Goal: Task Accomplishment & Management: Manage account settings

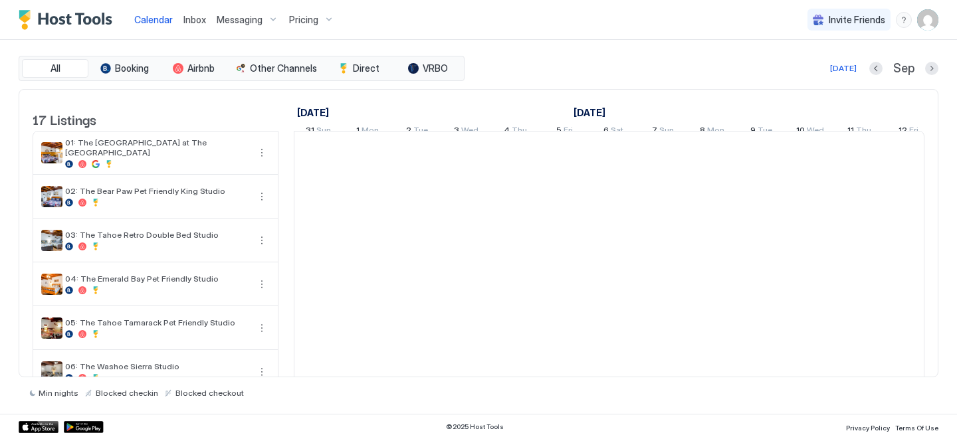
scroll to position [0, 738]
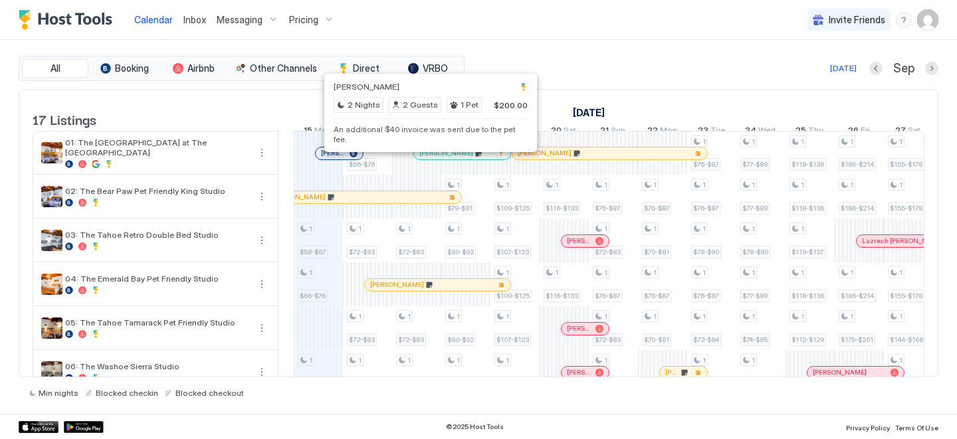
click at [430, 159] on div at bounding box center [430, 153] width 11 height 11
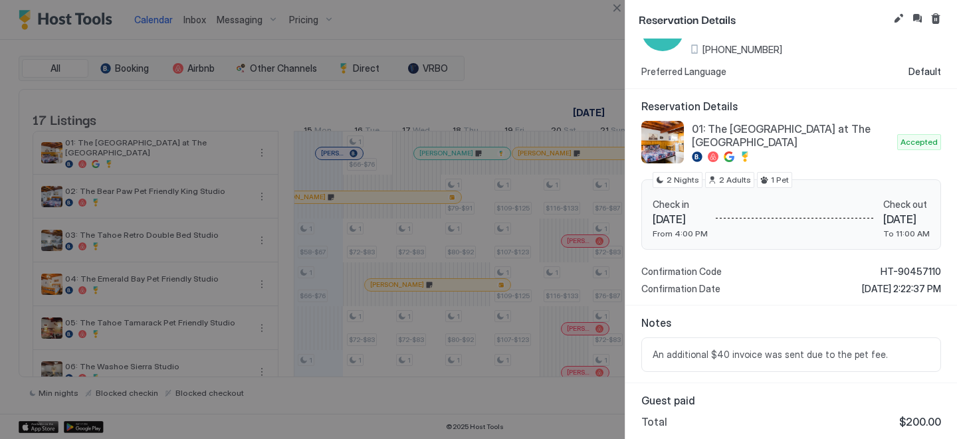
scroll to position [95, 0]
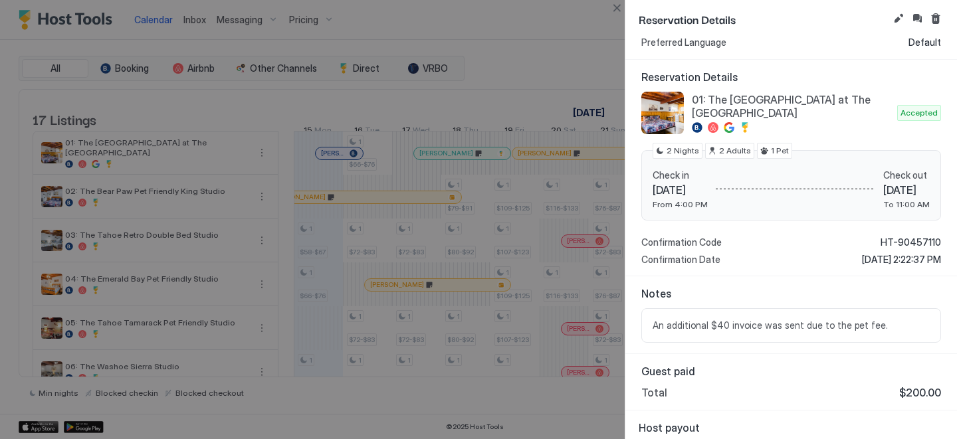
click at [880, 328] on span "An additional $40 invoice was sent due to the pet fee." at bounding box center [791, 326] width 277 height 12
click at [870, 324] on span "An additional $40 invoice was sent due to the pet fee." at bounding box center [791, 326] width 277 height 12
click at [867, 322] on span "An additional $40 invoice was sent due to the pet fee." at bounding box center [791, 326] width 277 height 12
click at [862, 322] on span "An additional $40 invoice was sent due to the pet fee." at bounding box center [791, 326] width 277 height 12
click at [718, 321] on span "An additional $40 invoice was sent due to the pet fee." at bounding box center [791, 326] width 277 height 12
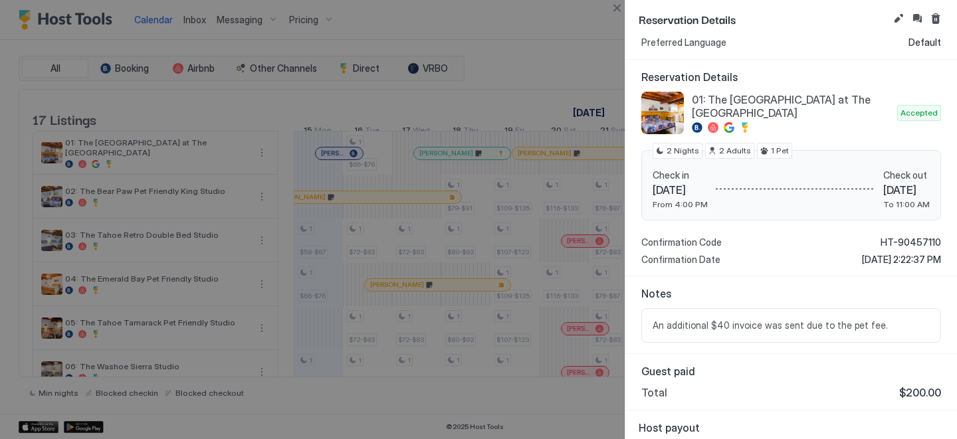
click at [718, 321] on span "An additional $40 invoice was sent due to the pet fee." at bounding box center [791, 326] width 277 height 12
click at [902, 15] on button "Edit reservation" at bounding box center [898, 19] width 16 height 16
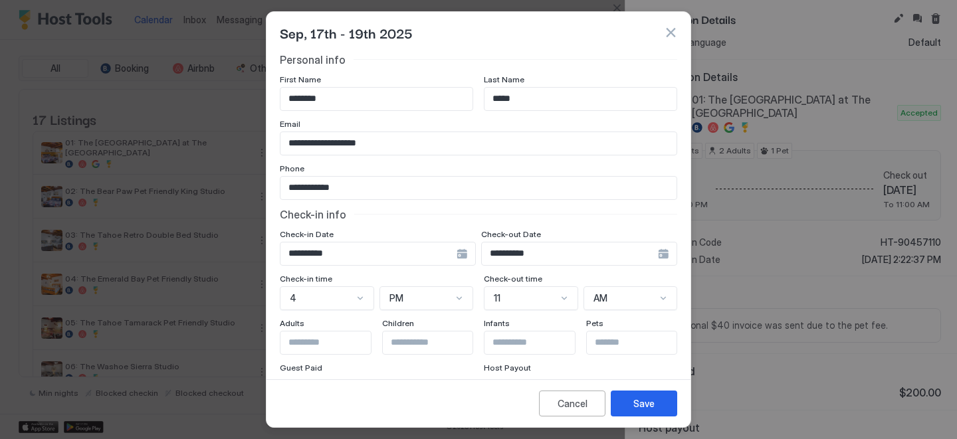
scroll to position [169, 0]
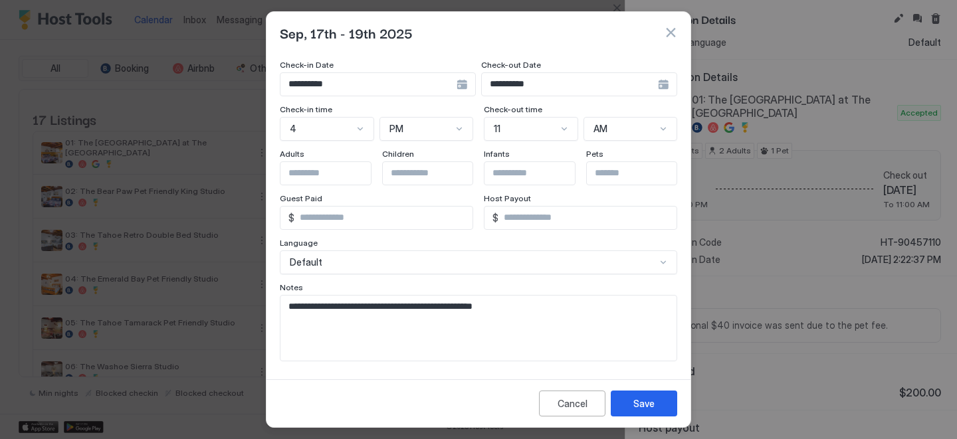
click at [547, 324] on textarea "**********" at bounding box center [478, 328] width 396 height 65
paste textarea "********"
type textarea "**********"
click at [640, 398] on div "Save" at bounding box center [643, 404] width 21 height 14
click at [626, 414] on button "Save" at bounding box center [644, 404] width 66 height 26
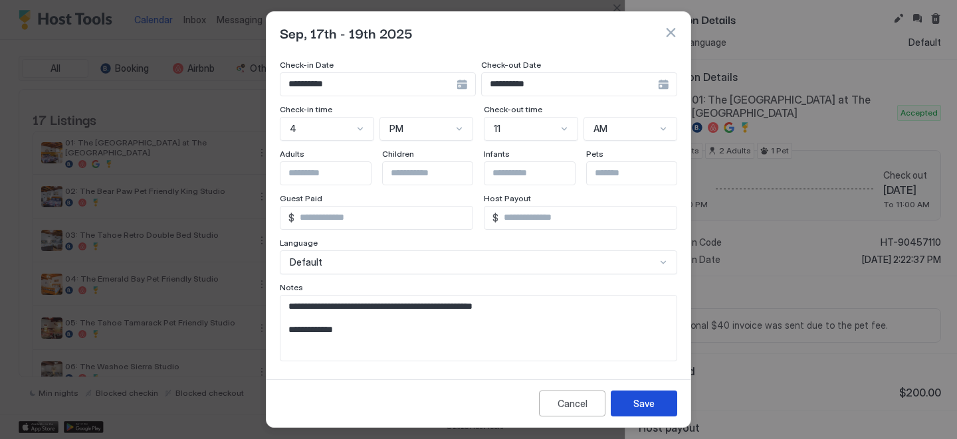
click at [645, 397] on div "Save" at bounding box center [643, 404] width 21 height 14
click at [647, 396] on button "Save" at bounding box center [644, 404] width 66 height 26
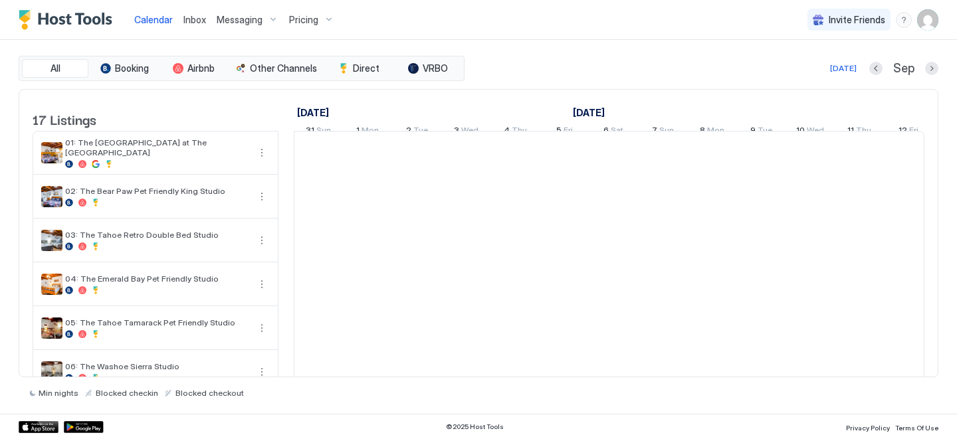
scroll to position [0, 738]
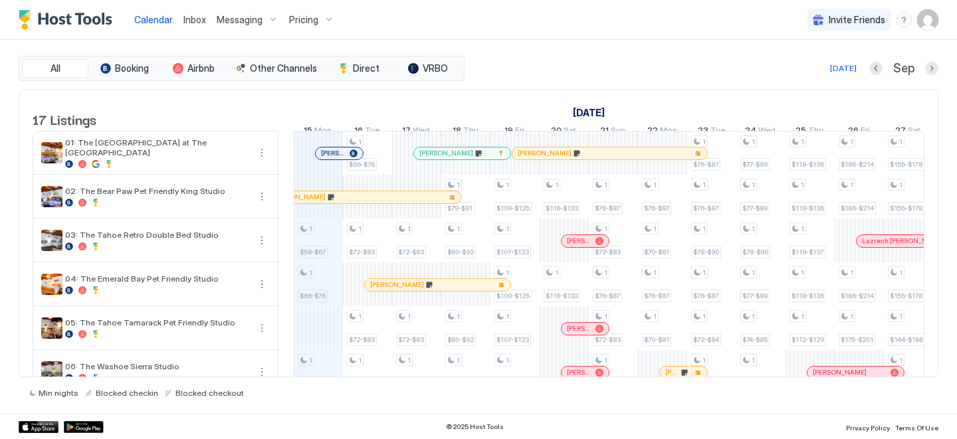
click at [453, 159] on div at bounding box center [453, 153] width 11 height 11
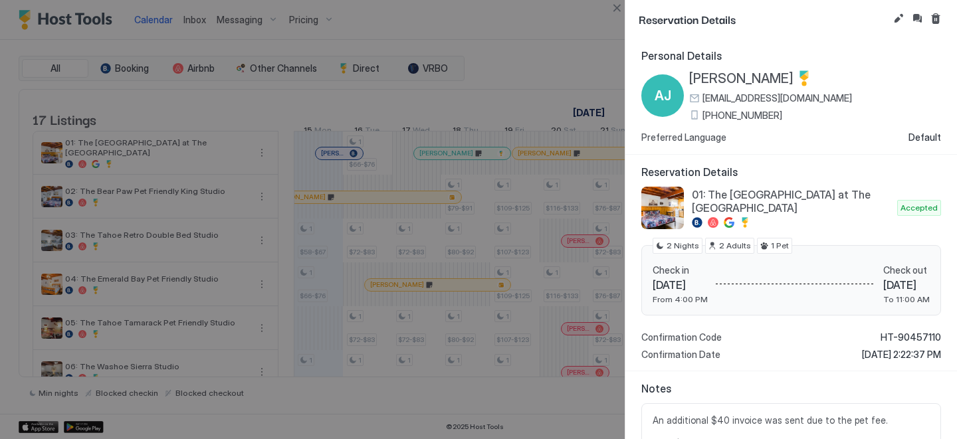
scroll to position [145, 0]
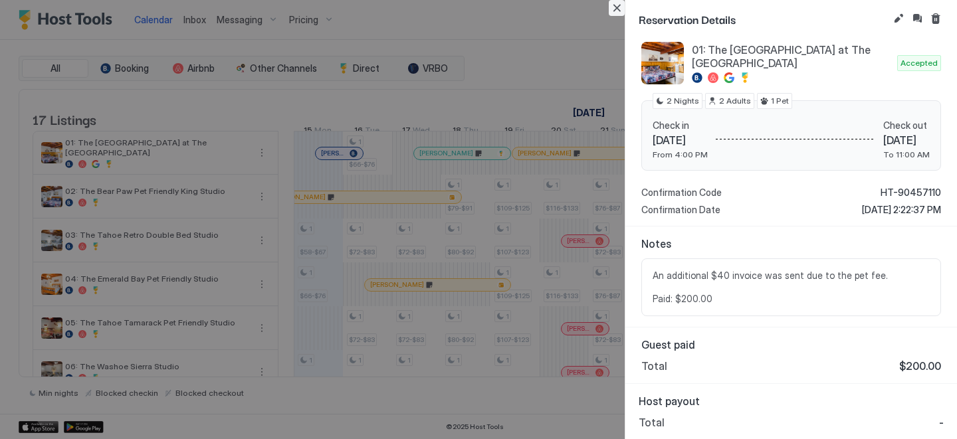
click at [618, 8] on button "Close" at bounding box center [617, 8] width 16 height 16
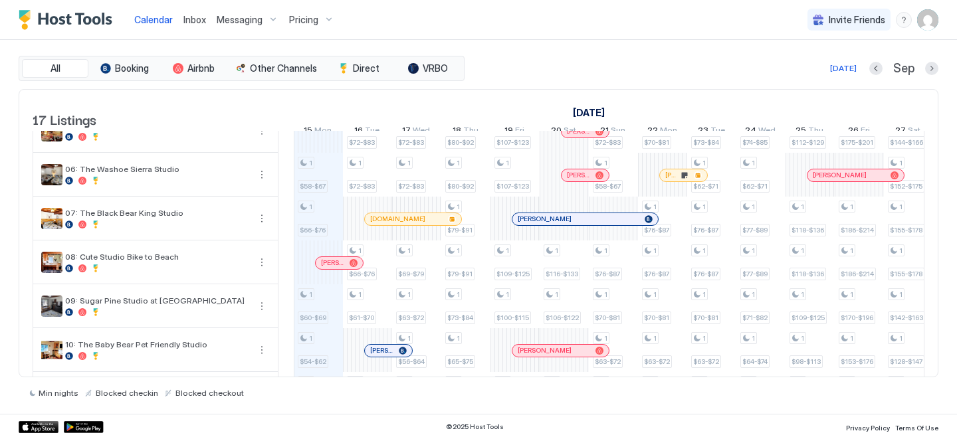
scroll to position [196, 0]
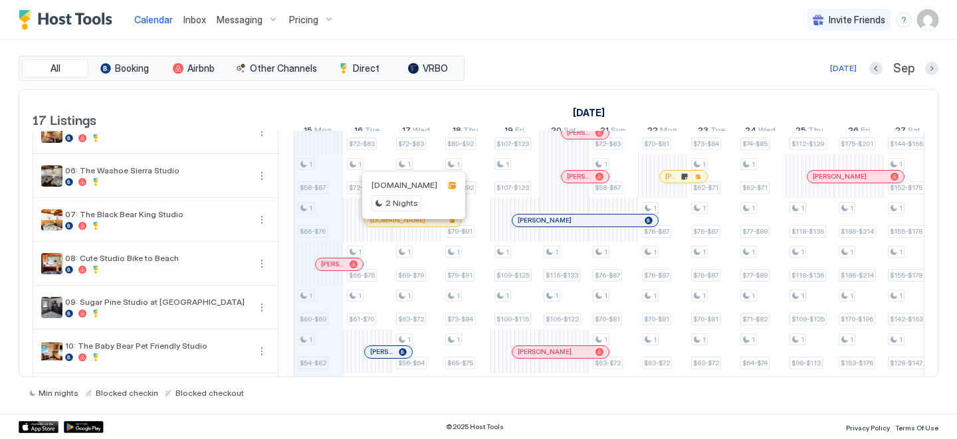
click at [415, 226] on div at bounding box center [415, 220] width 11 height 11
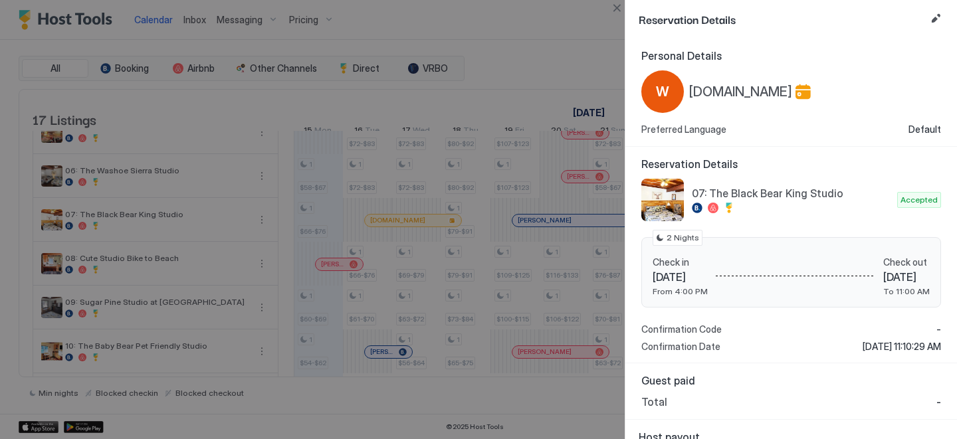
click at [936, 12] on button "Edit reservation" at bounding box center [936, 19] width 16 height 16
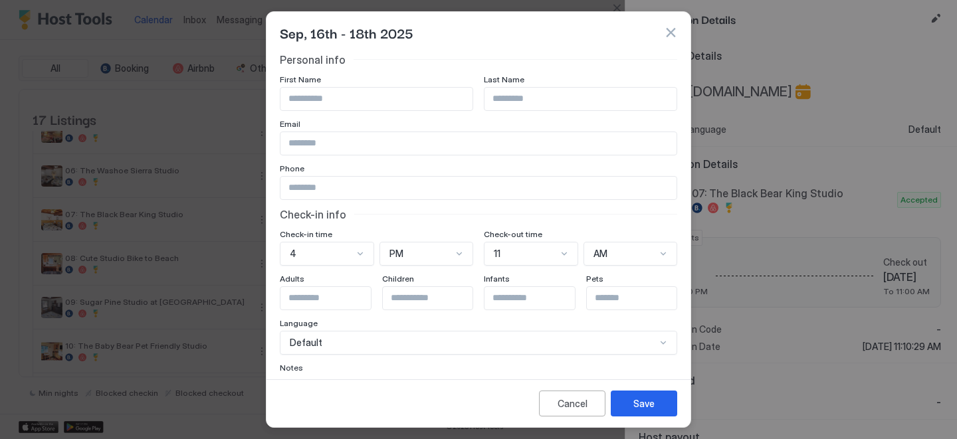
click at [327, 94] on input "Input Field" at bounding box center [376, 99] width 192 height 23
paste input "*********"
click at [309, 96] on input "*********" at bounding box center [376, 99] width 192 height 23
click at [317, 96] on input "*********" at bounding box center [376, 99] width 192 height 23
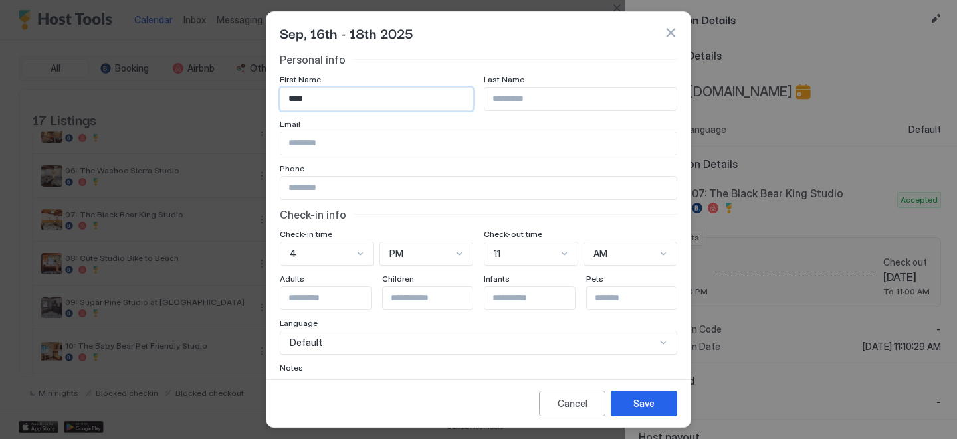
type input "****"
click at [502, 106] on input "Input Field" at bounding box center [580, 99] width 192 height 23
paste input "****"
type input "****"
click at [412, 136] on input "Input Field" at bounding box center [478, 143] width 396 height 23
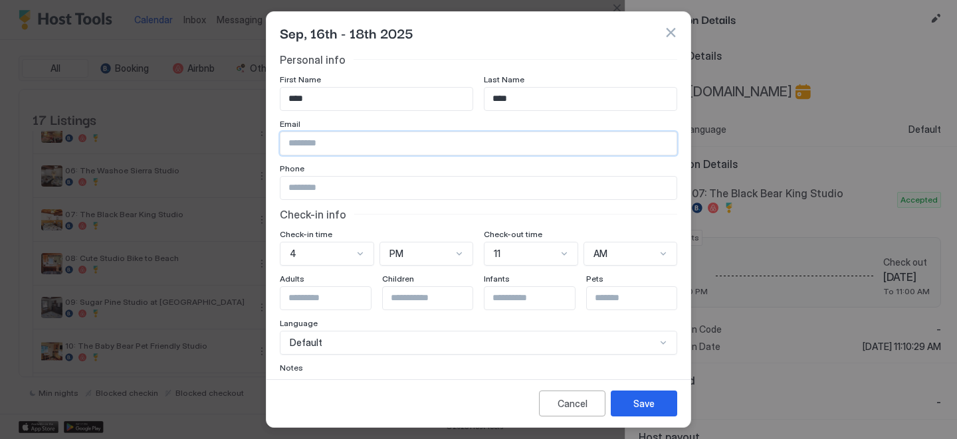
paste input "**********"
type input "**********"
click at [379, 179] on input "Input Field" at bounding box center [478, 188] width 396 height 23
paste input "**********"
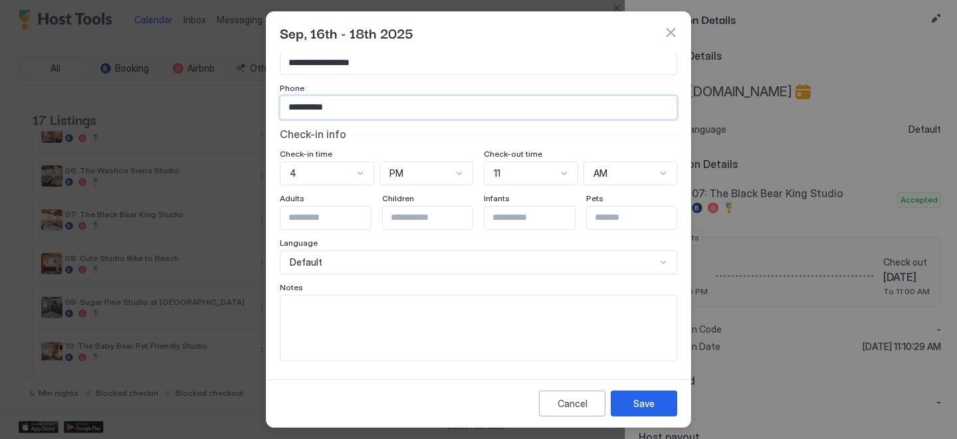
type input "**********"
click at [415, 334] on textarea "Input Field" at bounding box center [478, 328] width 396 height 65
paste textarea "**********"
type textarea "**********"
click at [645, 409] on div "Save" at bounding box center [643, 404] width 21 height 14
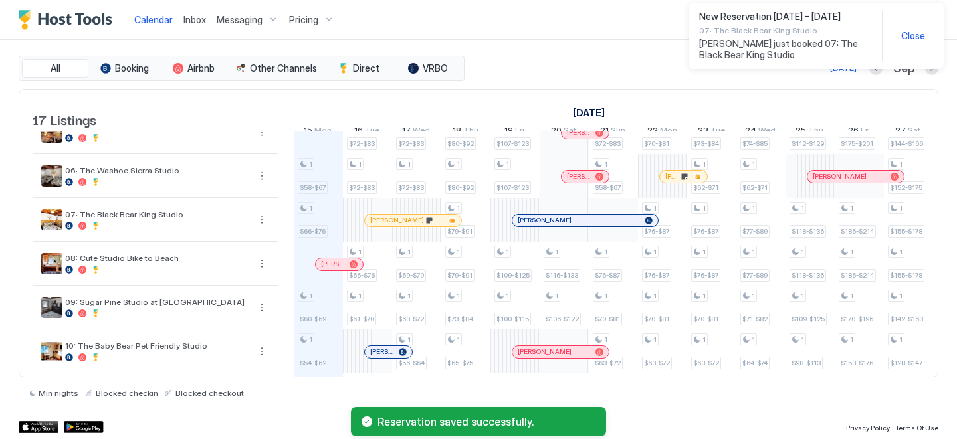
click at [420, 226] on div at bounding box center [420, 220] width 11 height 11
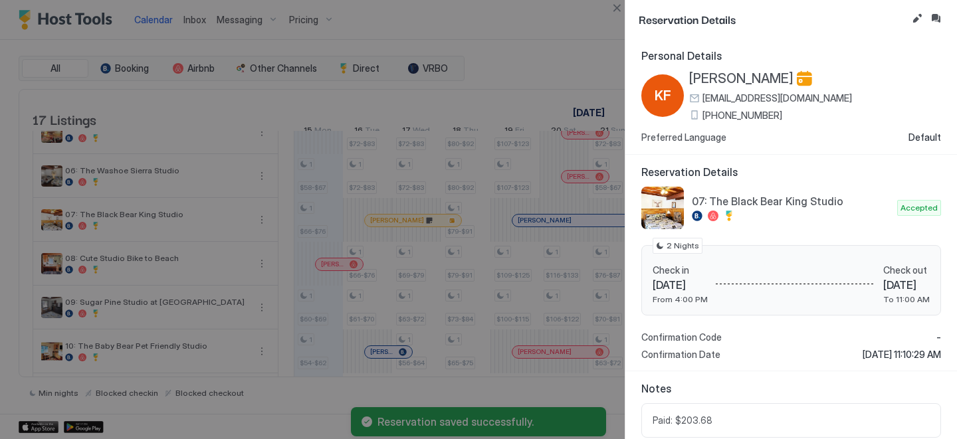
scroll to position [122, 0]
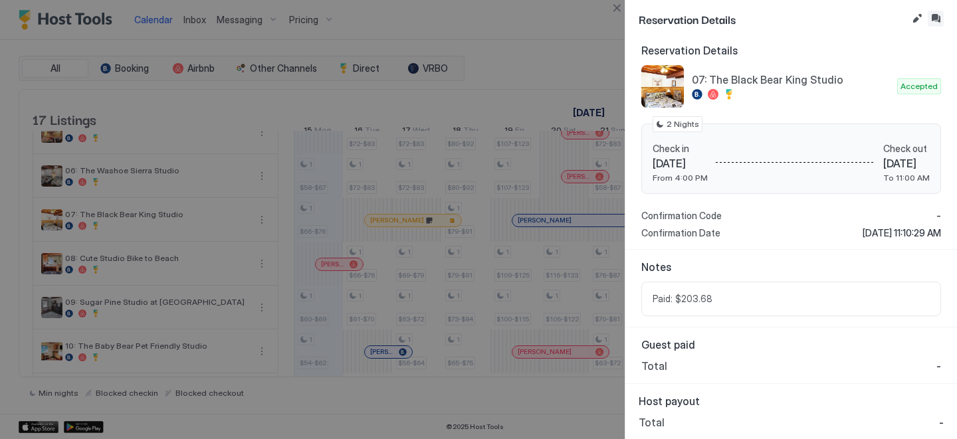
click at [940, 20] on button "Inbox" at bounding box center [936, 19] width 16 height 16
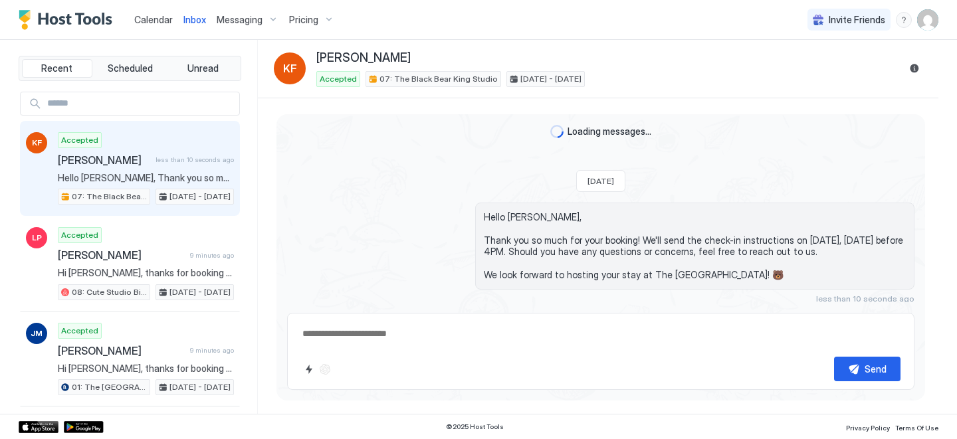
scroll to position [29, 0]
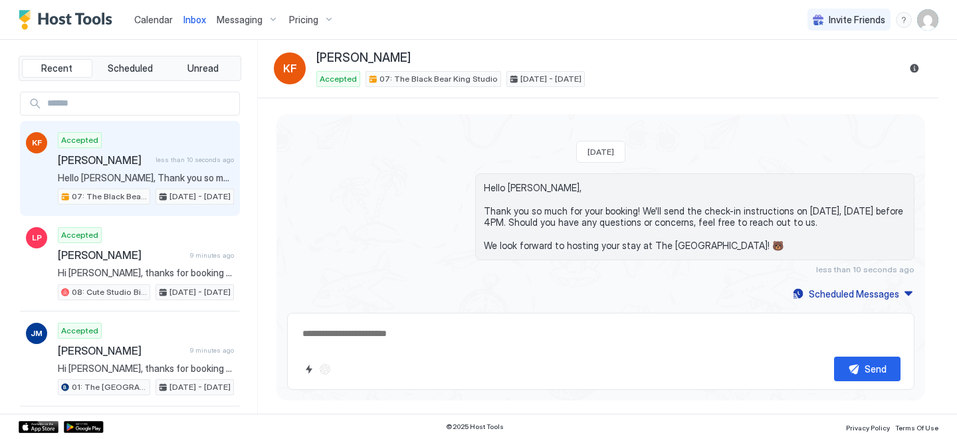
click at [914, 57] on div "KF Karn Ford Accepted 07: The Black Bear King Studio Sep 16 - 18, 2025" at bounding box center [598, 69] width 649 height 37
click at [913, 66] on button "Reservation information" at bounding box center [914, 68] width 16 height 16
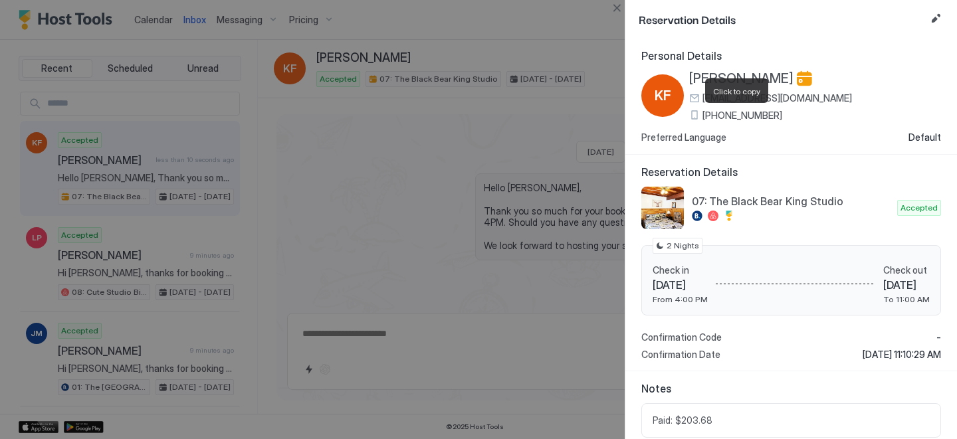
click at [737, 110] on span "(703) 509-7703" at bounding box center [742, 116] width 80 height 12
click at [729, 117] on span "(703) 509-7703" at bounding box center [742, 116] width 80 height 12
click at [705, 74] on span "Karn Ford" at bounding box center [741, 78] width 104 height 17
click at [613, 3] on button "Close" at bounding box center [617, 8] width 16 height 16
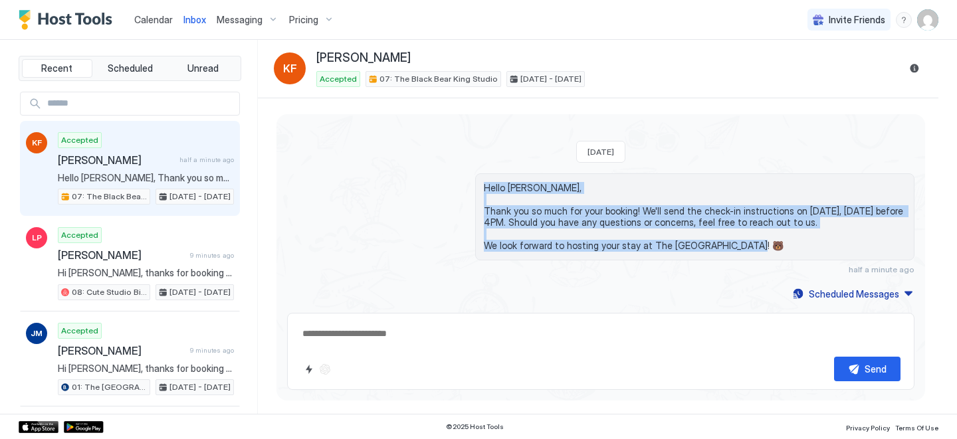
drag, startPoint x: 762, startPoint y: 243, endPoint x: 483, endPoint y: 185, distance: 285.2
click at [482, 185] on div "Hello Karn, Thank you so much for your booking! We'll send the check-in instruc…" at bounding box center [694, 216] width 439 height 87
copy span "Hello Karn, Thank you so much for your booking! We'll send the check-in instruc…"
click at [836, 296] on div "Scheduled Messages" at bounding box center [854, 294] width 90 height 14
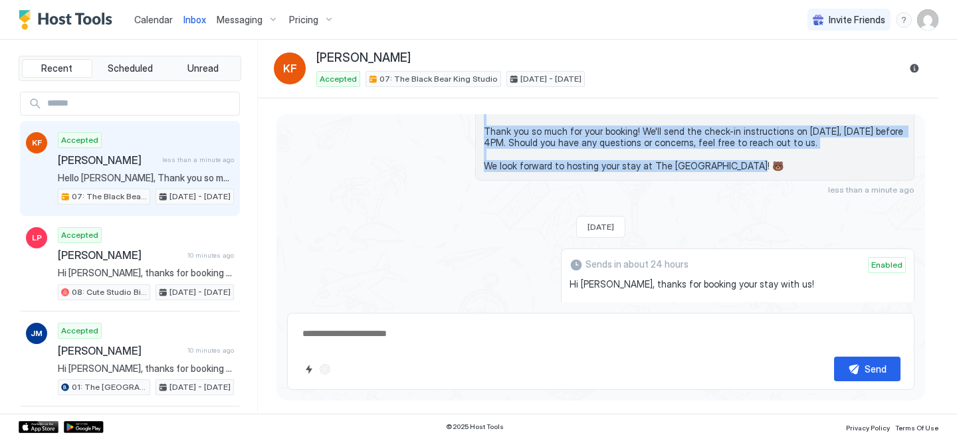
scroll to position [114, 0]
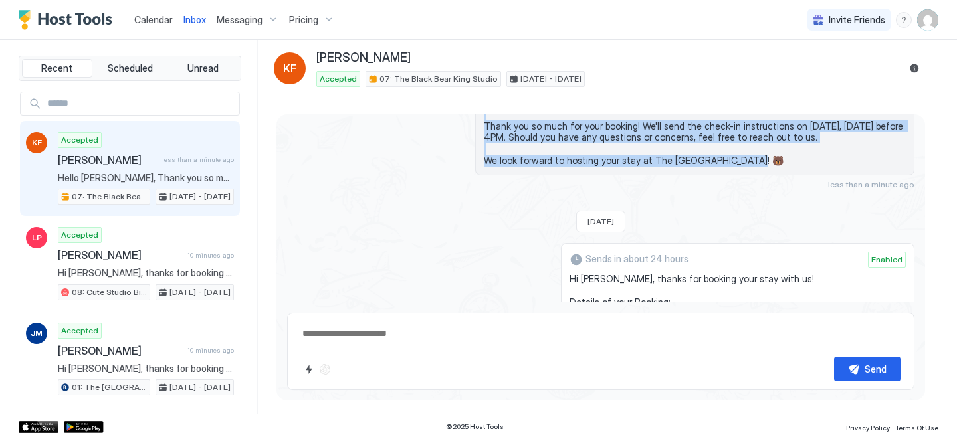
drag, startPoint x: 675, startPoint y: 213, endPoint x: 589, endPoint y: 272, distance: 104.3
click at [589, 272] on div "Sends in about 24 hours Enabled Hi Karn, thanks for booking your stay with us! …" at bounding box center [738, 400] width 354 height 314
copy div "Sends in about 24 hours Enabled Hi Karn, thanks for booking your stay with us! …"
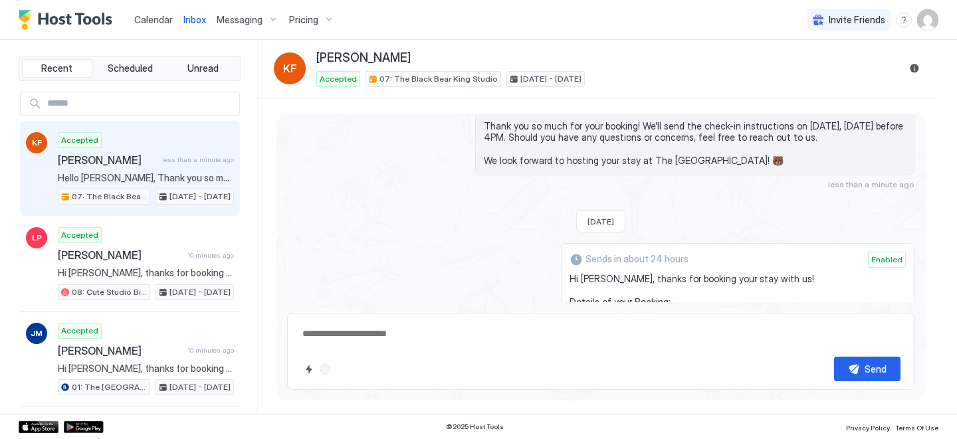
click at [589, 272] on div "Sends in about 24 hours Enabled" at bounding box center [737, 262] width 336 height 21
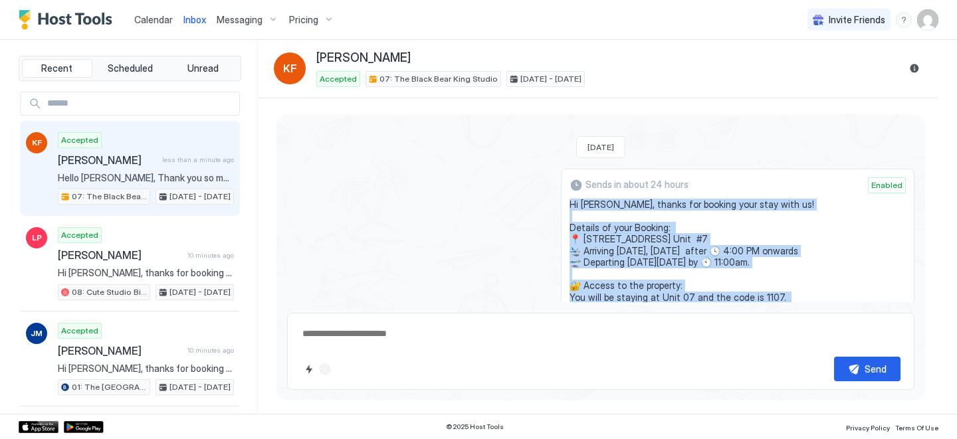
scroll to position [397, 0]
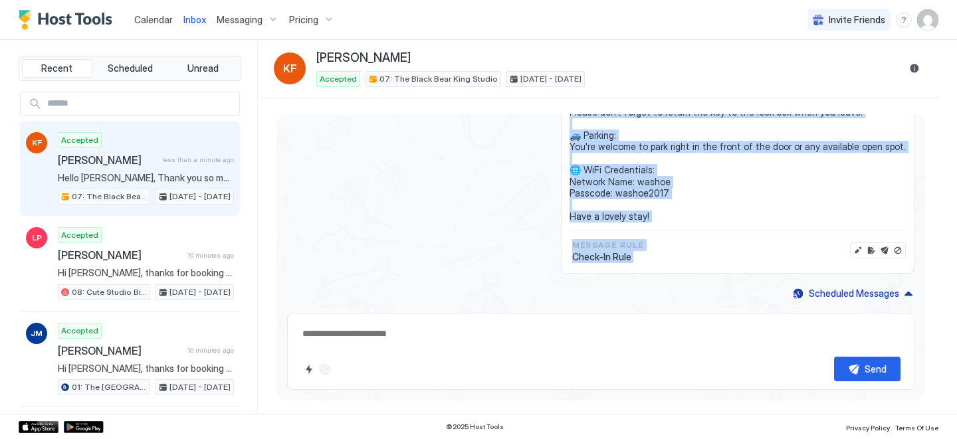
drag, startPoint x: 591, startPoint y: 280, endPoint x: 690, endPoint y: 215, distance: 118.0
click at [690, 215] on span "Hi Karn, thanks for booking your stay with us! Details of your Booking: 📍 751 E…" at bounding box center [737, 106] width 336 height 233
copy span "Hi Karn, thanks for booking your stay with us! Details of your Booking: 📍 751 E…"
click at [157, 22] on span "Calendar" at bounding box center [153, 19] width 39 height 11
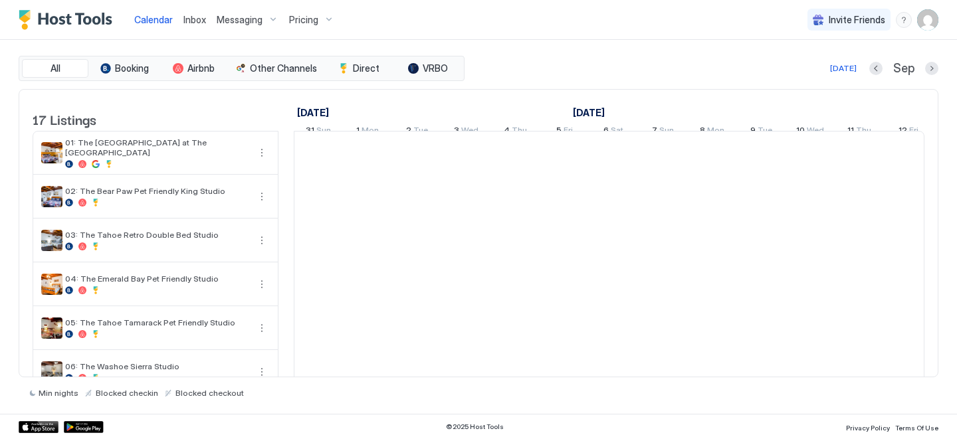
scroll to position [0, 738]
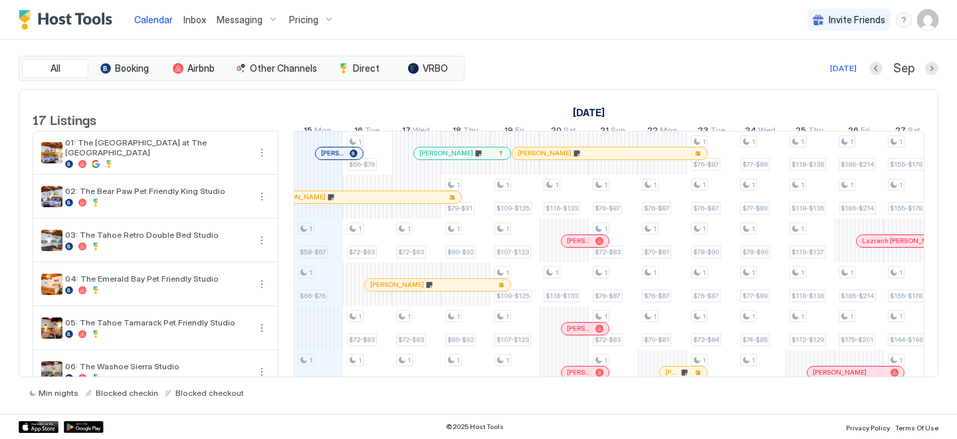
click at [459, 159] on div at bounding box center [459, 153] width 11 height 11
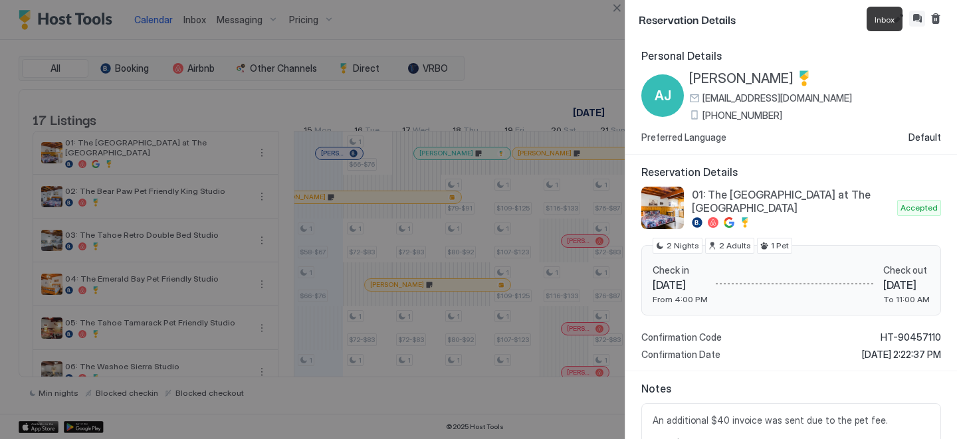
click at [916, 17] on button "Inbox" at bounding box center [917, 19] width 16 height 16
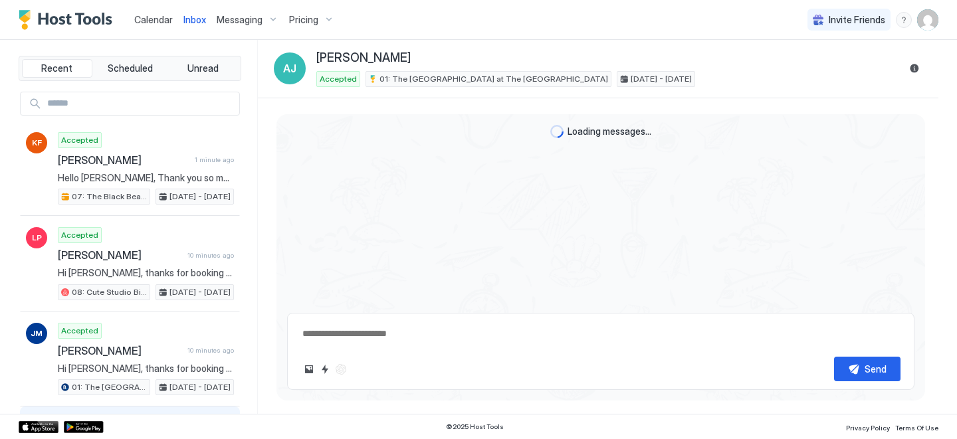
scroll to position [29, 0]
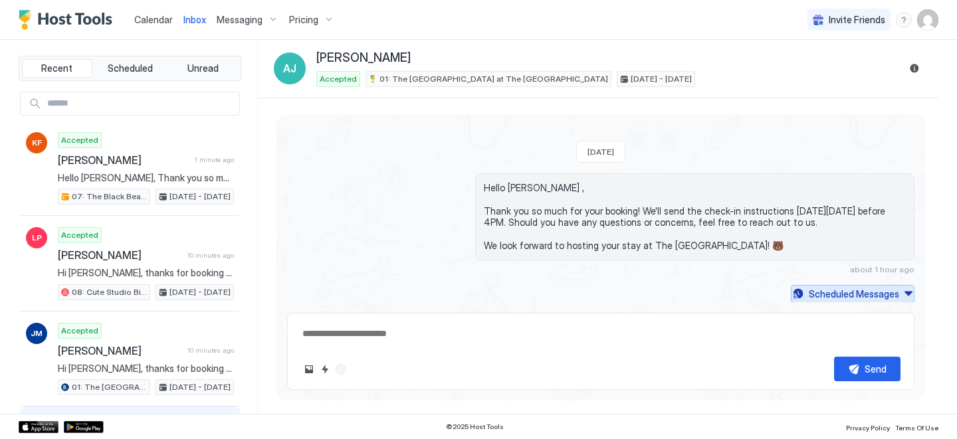
click at [851, 294] on div "Scheduled Messages" at bounding box center [854, 294] width 90 height 14
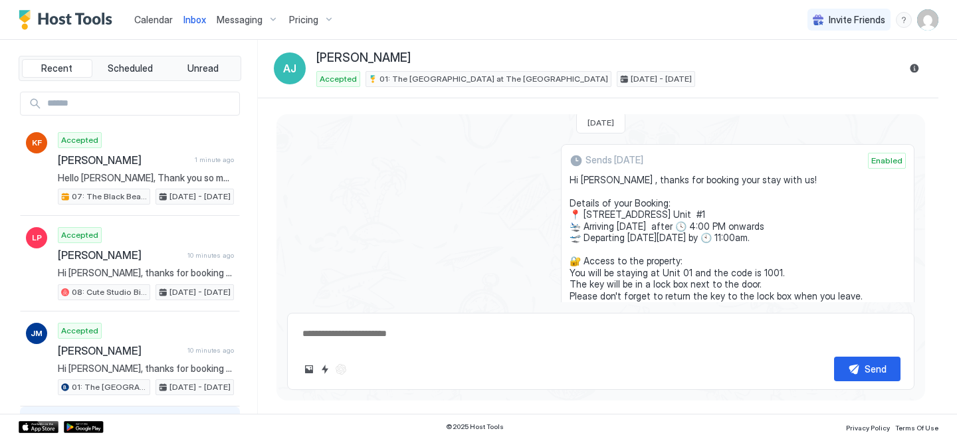
scroll to position [197, 0]
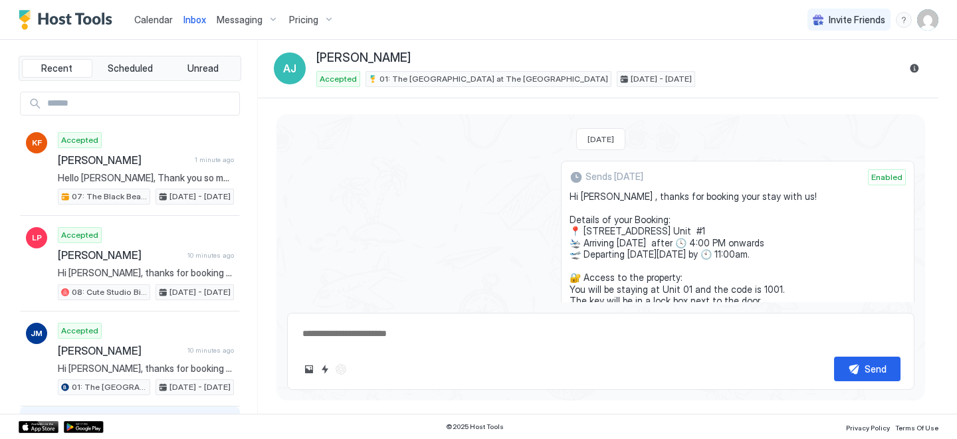
drag, startPoint x: 669, startPoint y: 218, endPoint x: 587, endPoint y: 195, distance: 84.8
click at [587, 196] on div "Sends in 2 days Enabled Hi Anthony , thanks for booking your stay with us! Deta…" at bounding box center [738, 318] width 354 height 314
copy span "Hi Anthony , thanks for booking your stay with us! Details of your Booking: 📍 7…"
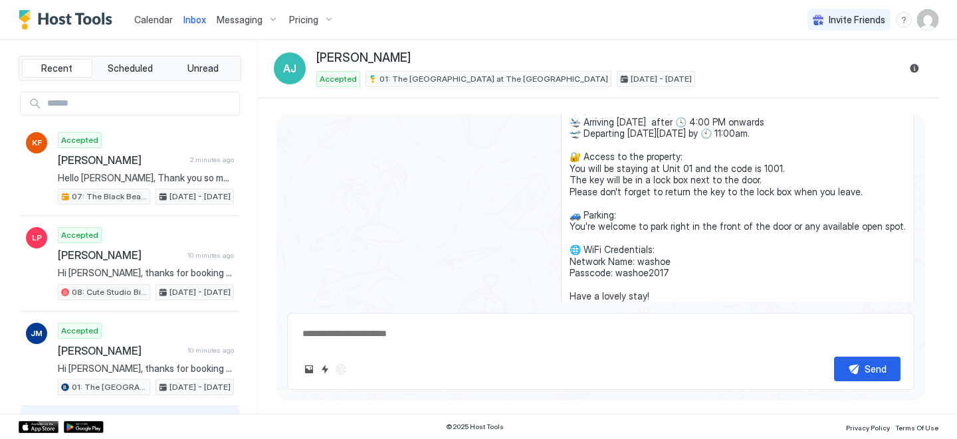
scroll to position [397, 0]
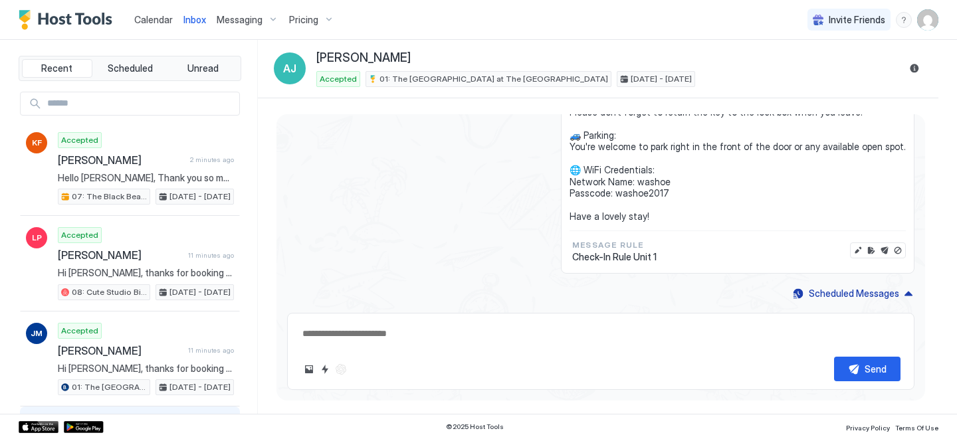
click at [147, 21] on span "Calendar" at bounding box center [153, 19] width 39 height 11
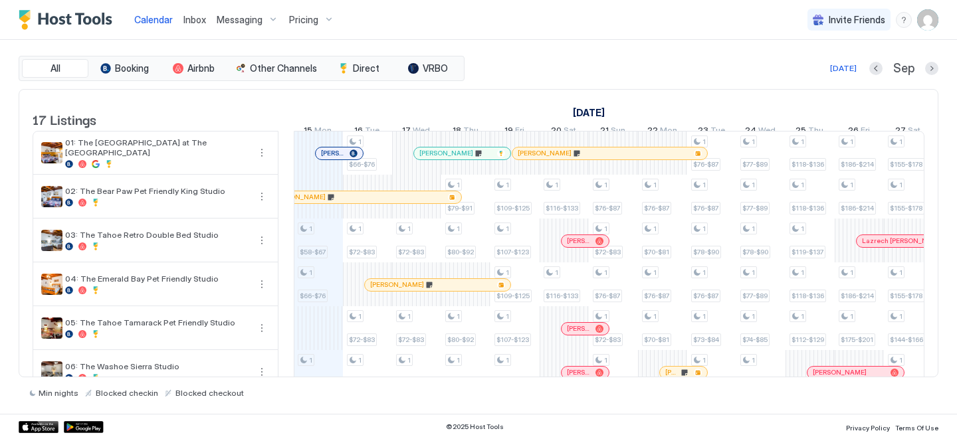
click at [328, 159] on div at bounding box center [327, 153] width 11 height 11
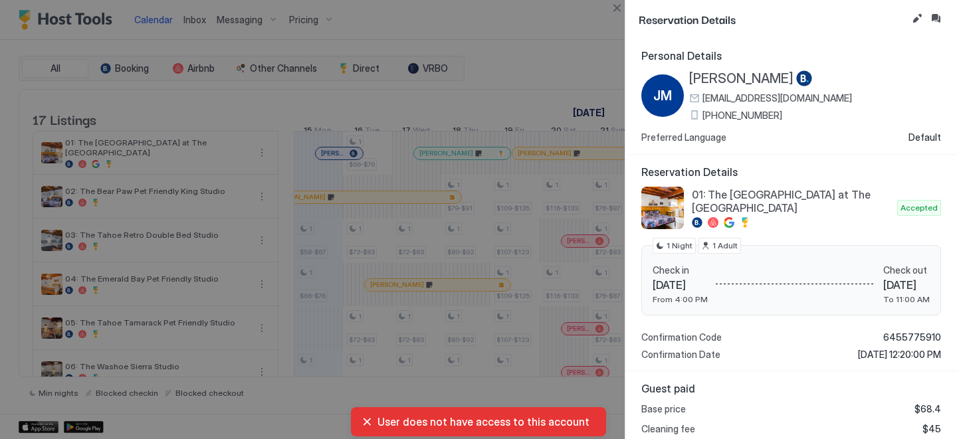
click at [729, 110] on span "+1 (916) 705-9126" at bounding box center [742, 116] width 80 height 12
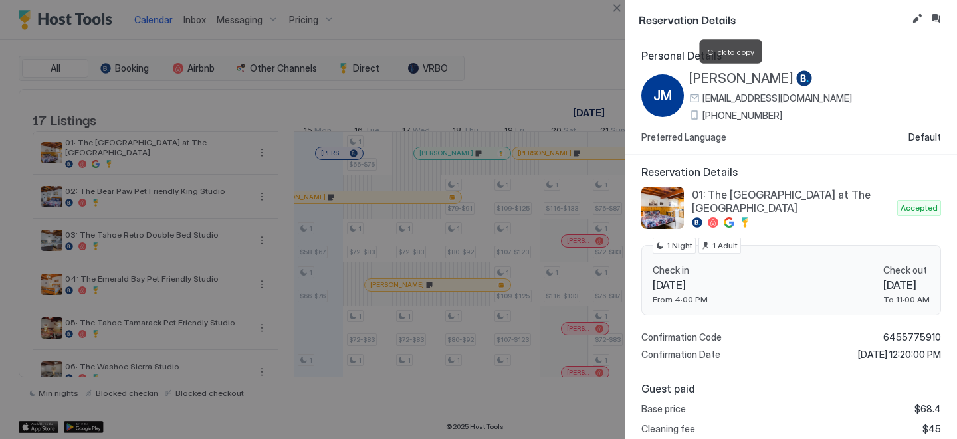
click at [708, 74] on span "[PERSON_NAME]" at bounding box center [741, 78] width 104 height 17
click at [936, 13] on button "Inbox" at bounding box center [936, 19] width 16 height 16
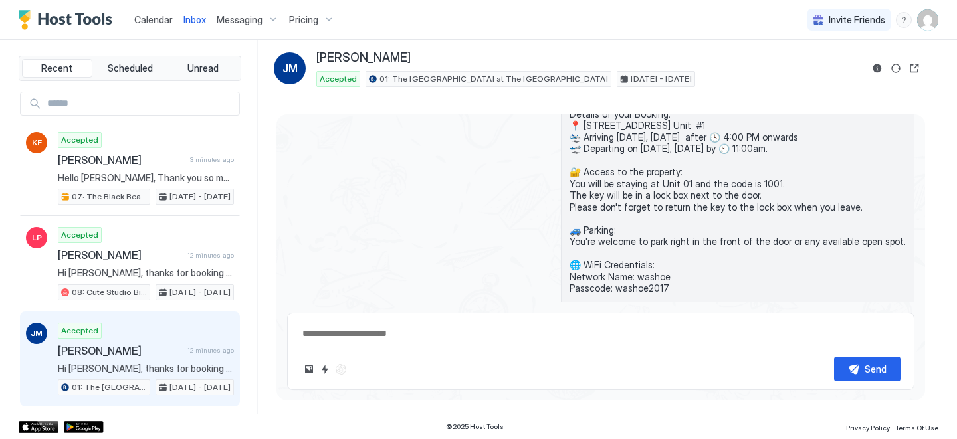
scroll to position [165, 0]
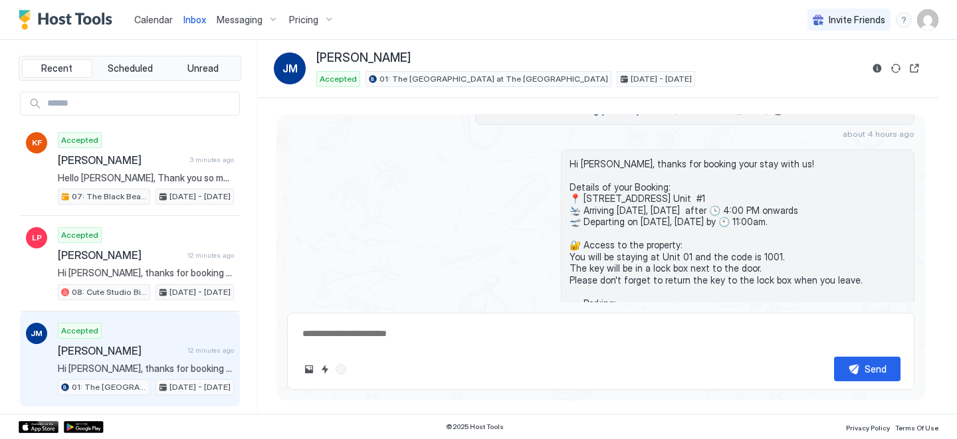
drag, startPoint x: 675, startPoint y: 274, endPoint x: 586, endPoint y: 161, distance: 143.3
click at [586, 161] on div "Hi jan, thanks for booking your stay with us! Details of your Booking: 📍 751 Em…" at bounding box center [738, 275] width 354 height 250
copy span "Hi jan, thanks for booking your stay with us! Details of your Booking: 📍 751 Em…"
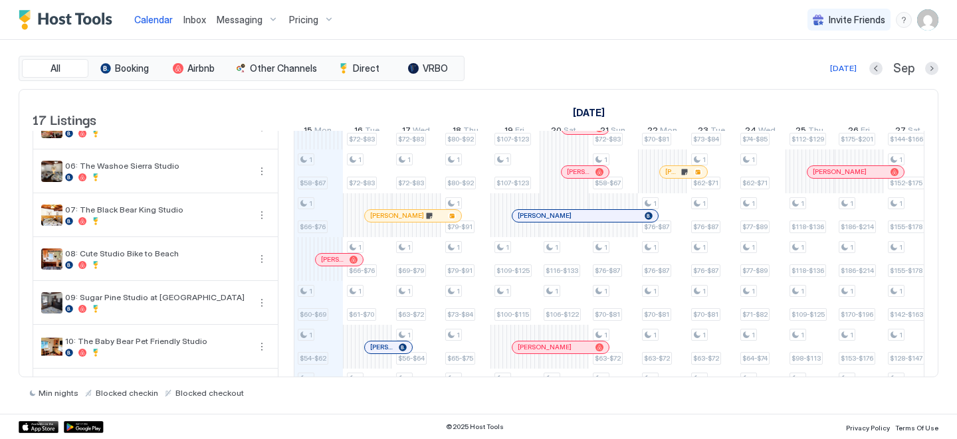
scroll to position [237, 0]
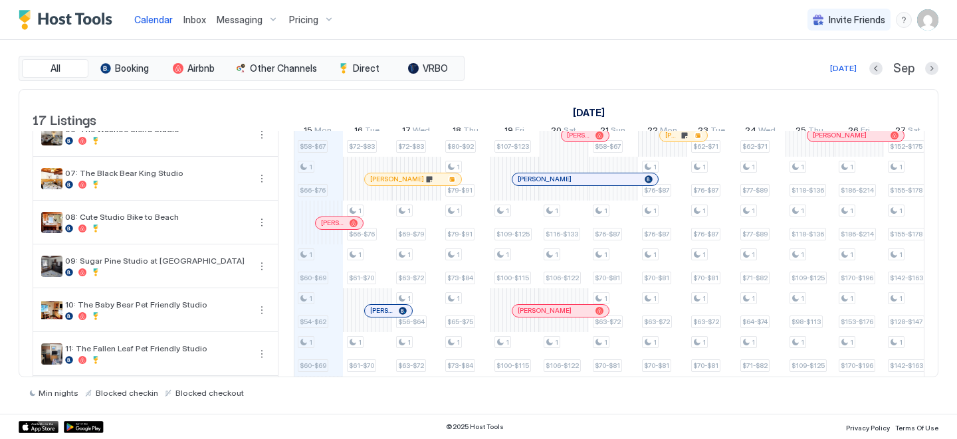
click at [379, 316] on div at bounding box center [378, 311] width 11 height 11
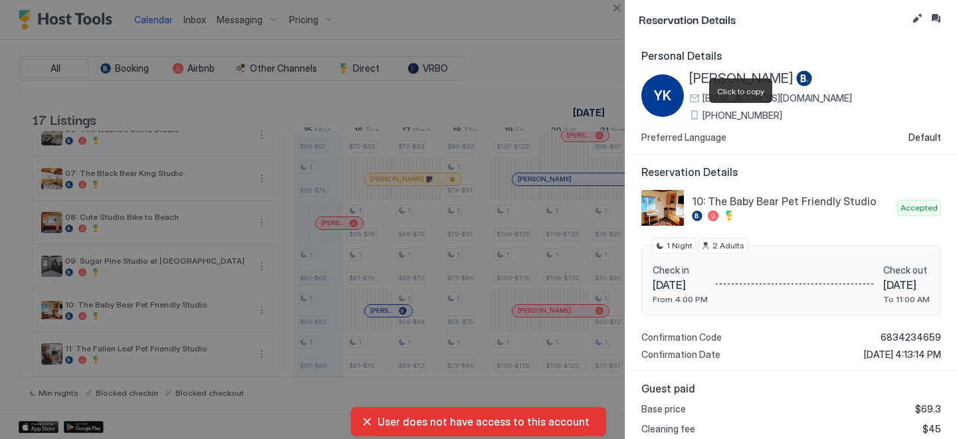
click at [726, 118] on span "+1 (818) 625-5170" at bounding box center [742, 116] width 80 height 12
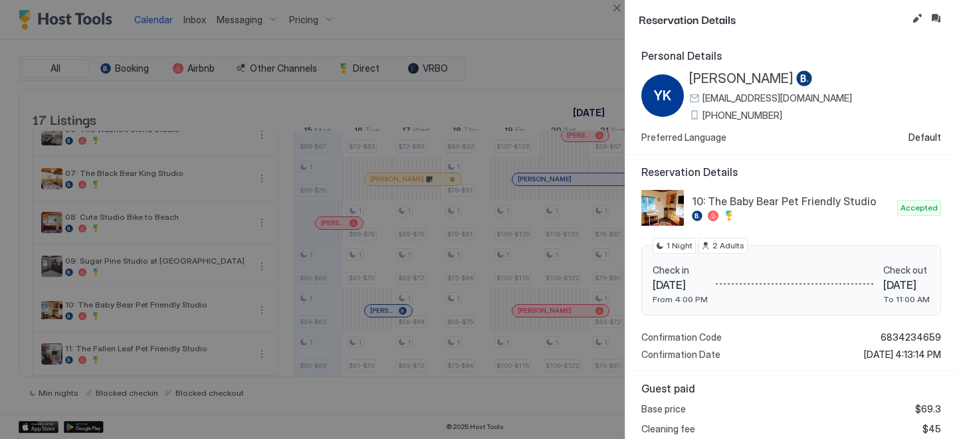
click at [721, 77] on span "[PERSON_NAME]" at bounding box center [741, 78] width 104 height 17
click at [934, 17] on button "Inbox" at bounding box center [936, 19] width 16 height 16
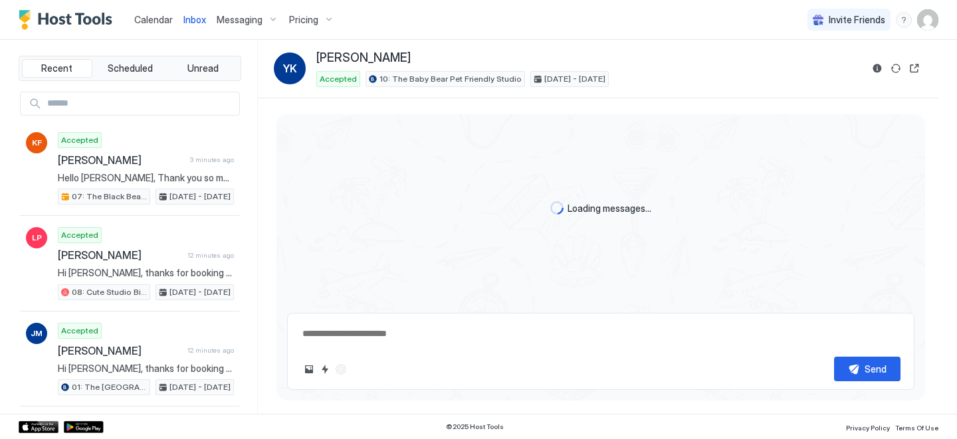
scroll to position [29, 0]
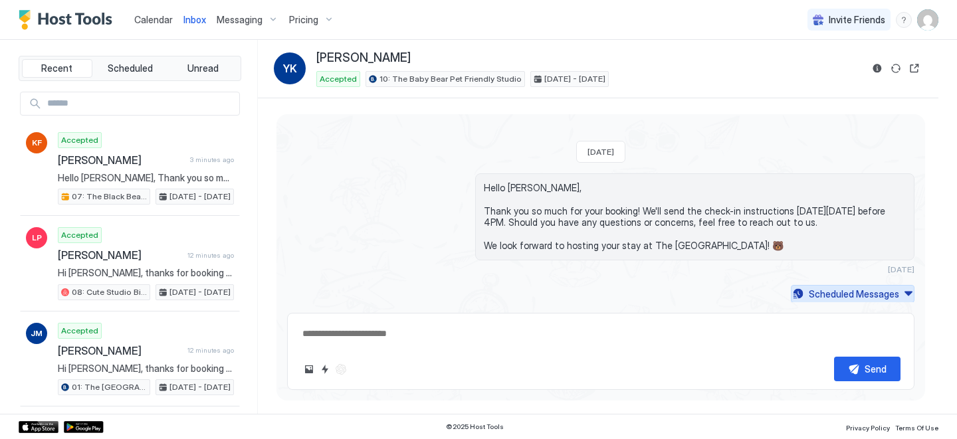
click at [817, 296] on div "Scheduled Messages" at bounding box center [854, 294] width 90 height 14
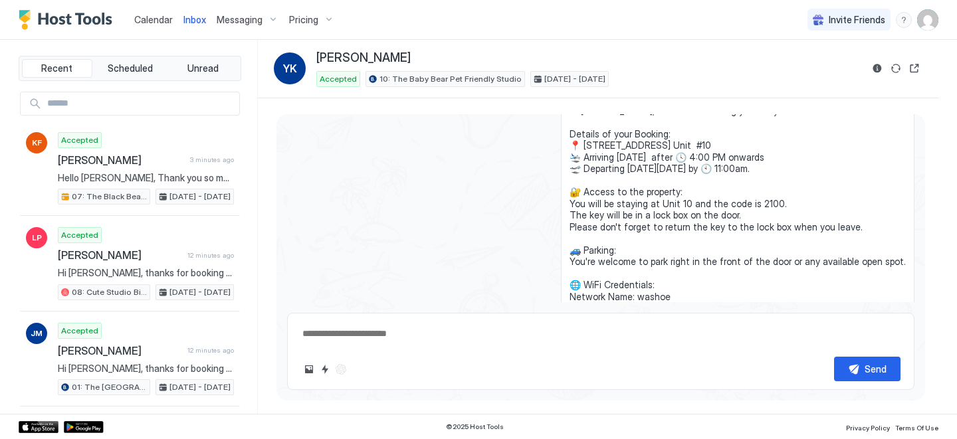
scroll to position [185, 0]
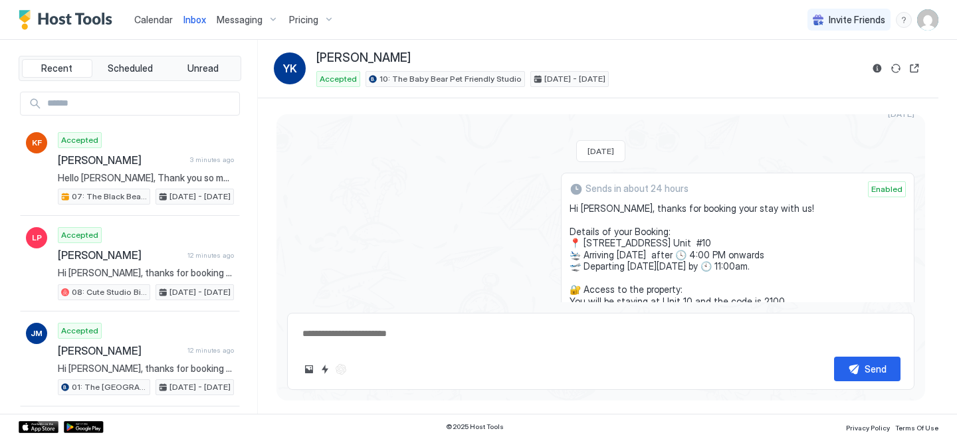
drag, startPoint x: 677, startPoint y: 222, endPoint x: 583, endPoint y: 209, distance: 95.2
click at [583, 209] on div "Sends in about 24 hours Enabled Hi Yongsukim, thanks for booking your stay with…" at bounding box center [738, 330] width 354 height 314
copy span "Hi Yongsukim, thanks for booking your stay with us! Details of your Booking: 📍 …"
type textarea "*"
click at [132, 16] on div "Calendar" at bounding box center [153, 19] width 49 height 25
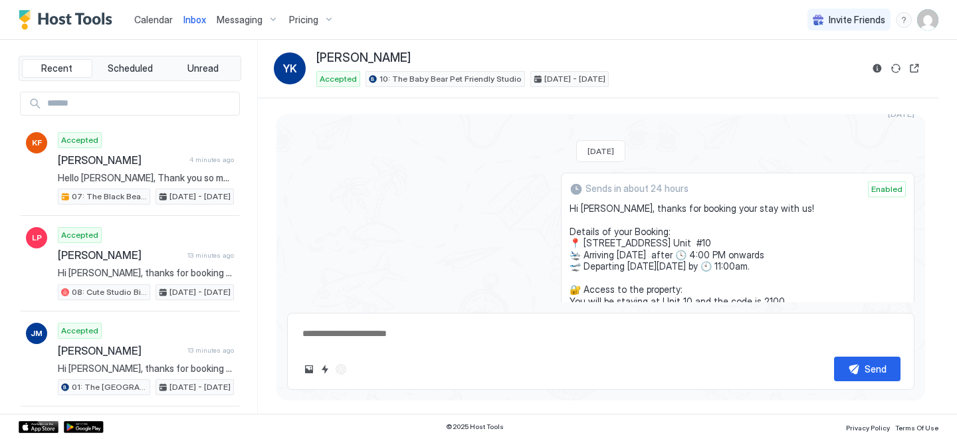
click at [152, 25] on link "Calendar" at bounding box center [153, 20] width 39 height 14
